Goal: Information Seeking & Learning: Learn about a topic

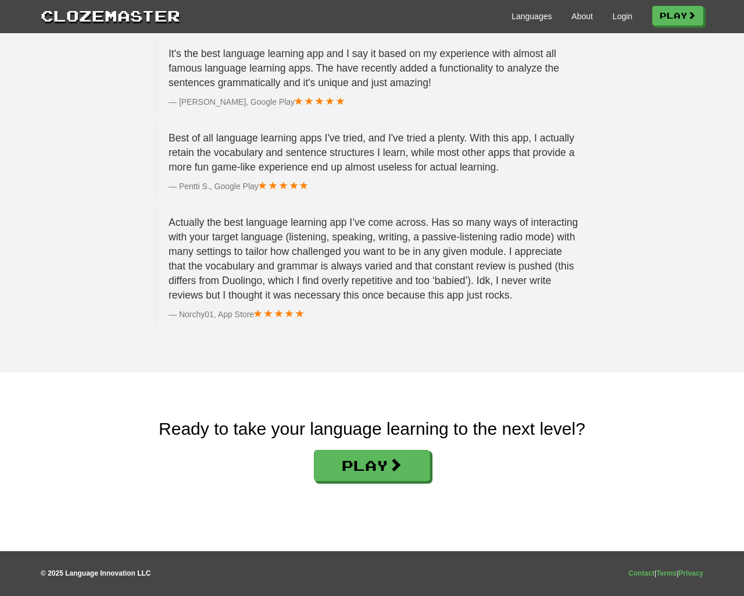
scroll to position [1748, 0]
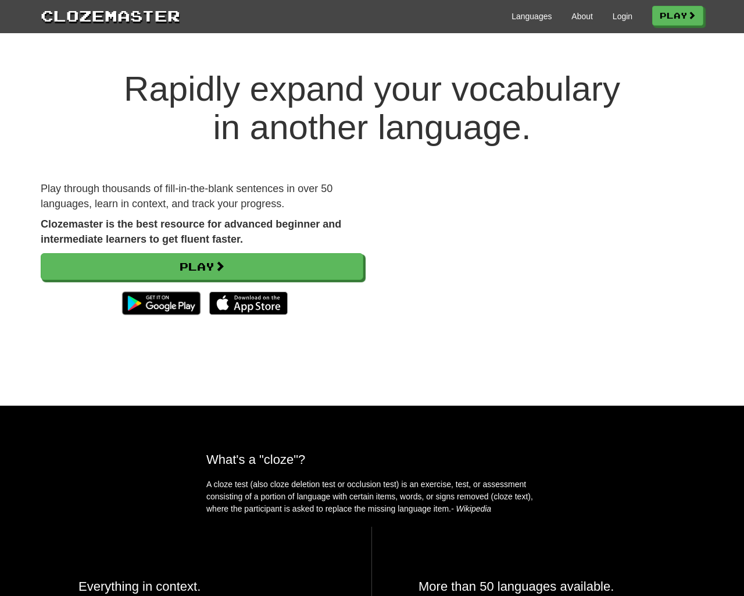
scroll to position [1748, 0]
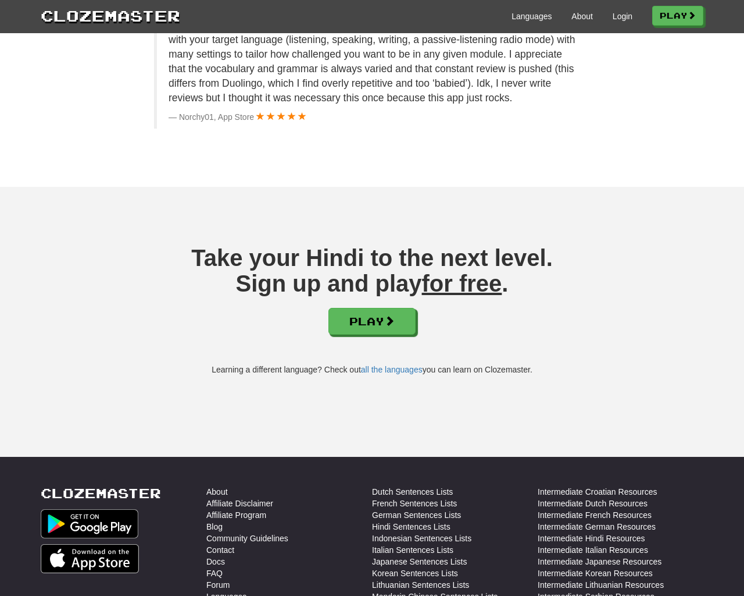
scroll to position [1719, 0]
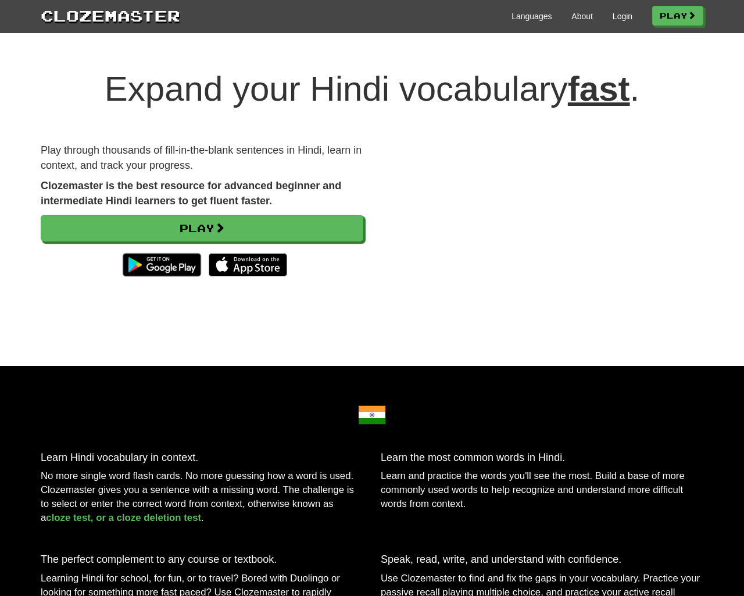
scroll to position [1719, 0]
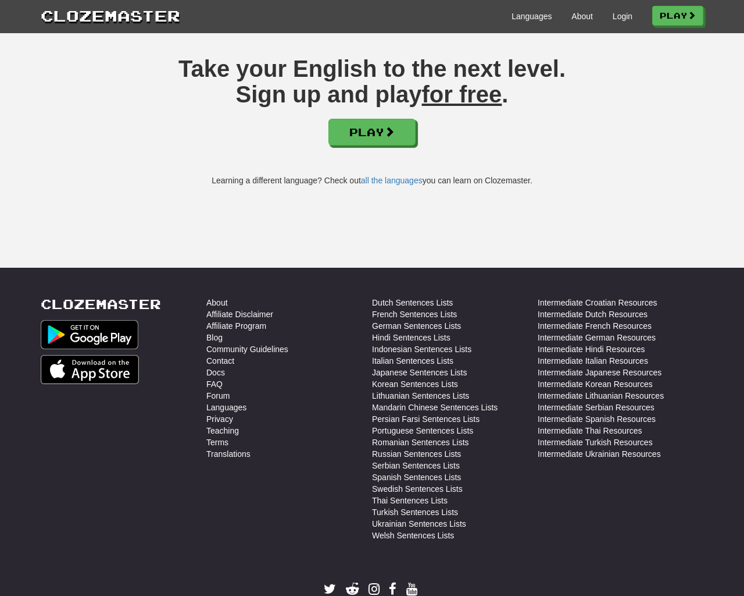
scroll to position [2983, 0]
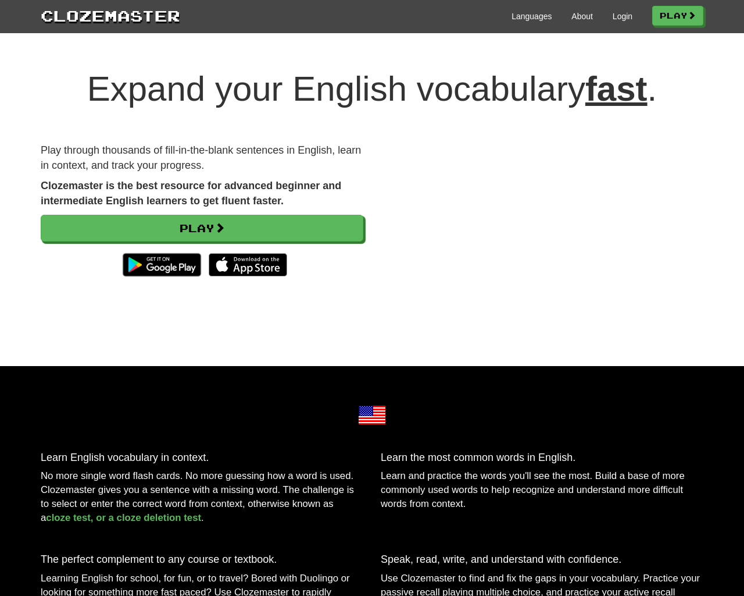
scroll to position [2983, 0]
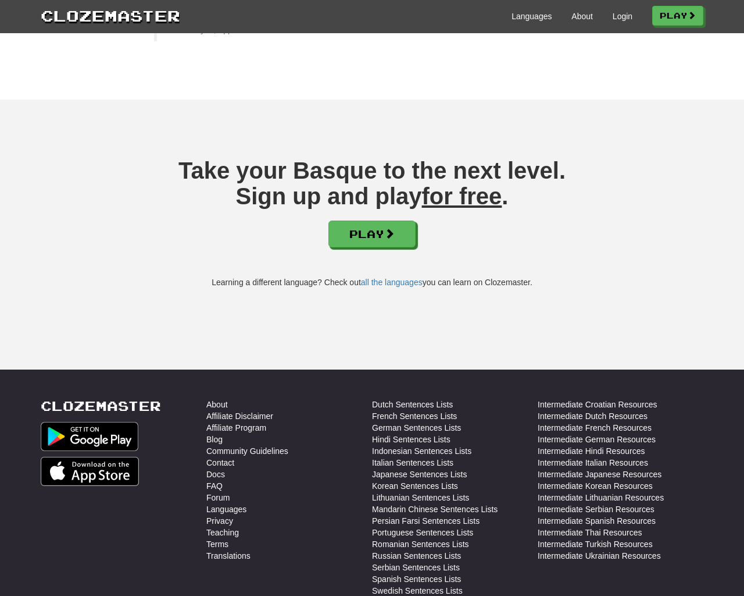
scroll to position [1630, 0]
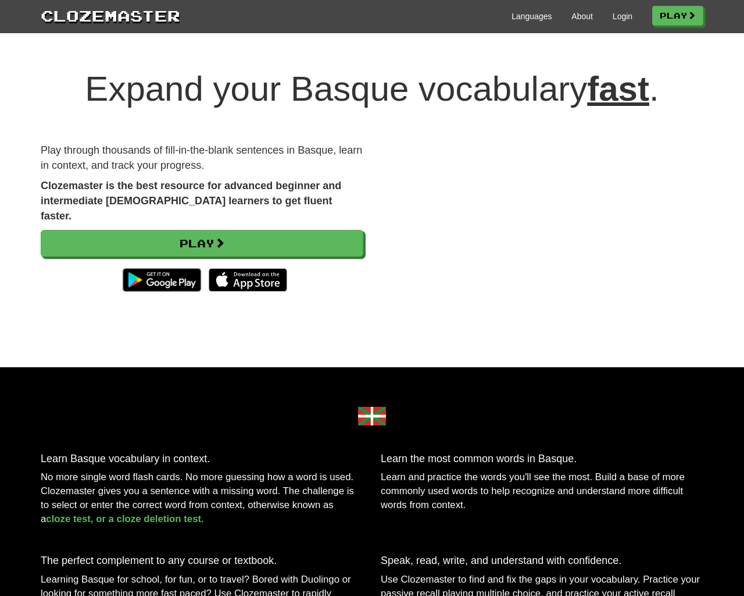
scroll to position [1630, 0]
